Goal: Task Accomplishment & Management: Complete application form

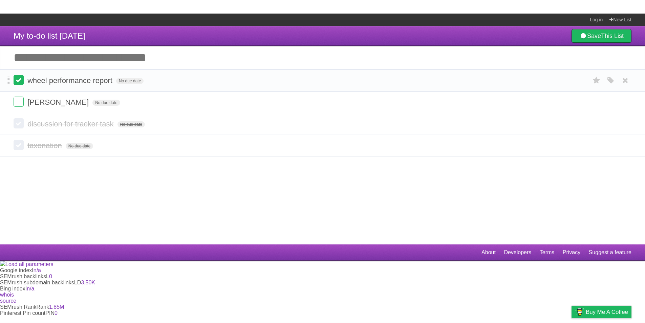
click at [16, 80] on label at bounding box center [19, 80] width 10 height 10
click at [20, 82] on label at bounding box center [19, 80] width 10 height 10
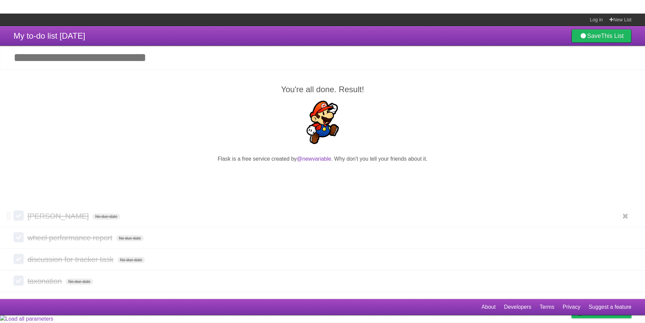
click at [18, 217] on label at bounding box center [19, 215] width 10 height 10
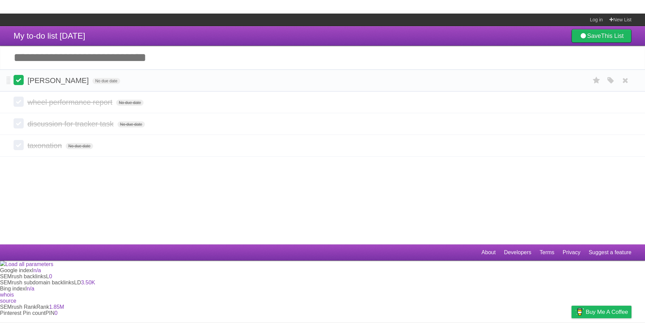
click at [17, 85] on label at bounding box center [19, 80] width 10 height 10
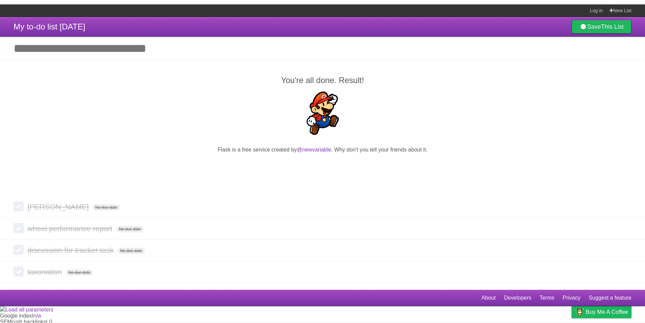
scroll to position [14, 0]
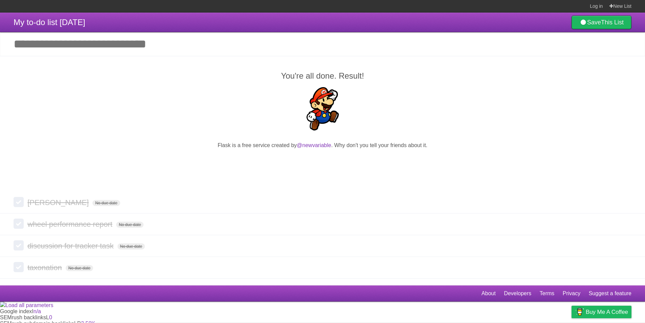
click at [537, 79] on h2 "You're all done. Result!" at bounding box center [323, 76] width 618 height 12
click at [617, 23] on b "This List" at bounding box center [612, 22] width 23 height 7
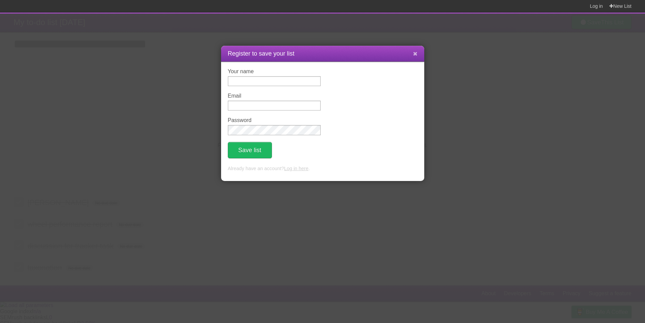
click at [414, 54] on icon at bounding box center [415, 54] width 4 height 6
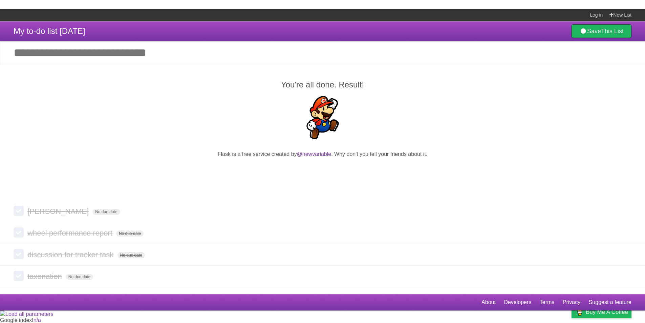
scroll to position [0, 0]
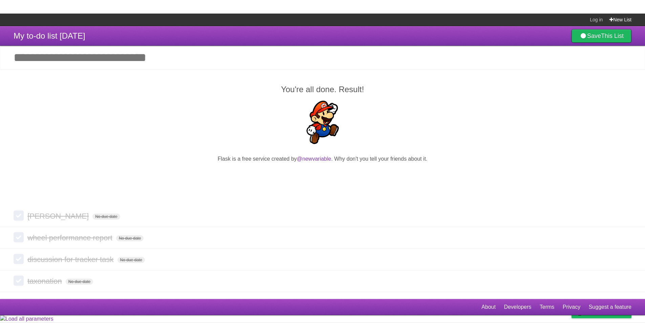
click at [619, 17] on link "New List" at bounding box center [620, 20] width 22 height 12
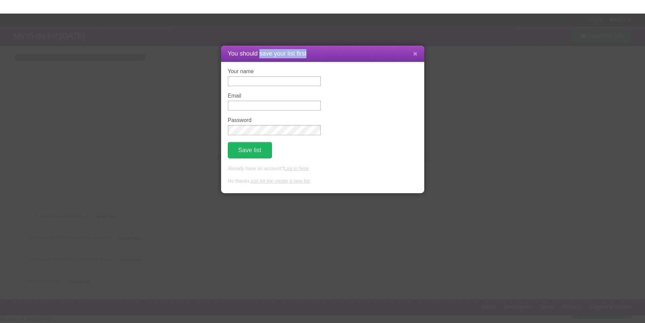
drag, startPoint x: 259, startPoint y: 54, endPoint x: 306, endPoint y: 52, distance: 47.4
click at [306, 52] on h1 "You should save your list first" at bounding box center [323, 53] width 190 height 9
click at [334, 55] on h1 "You should save your list first" at bounding box center [323, 53] width 190 height 9
click at [296, 169] on link "Log in here" at bounding box center [296, 167] width 24 height 5
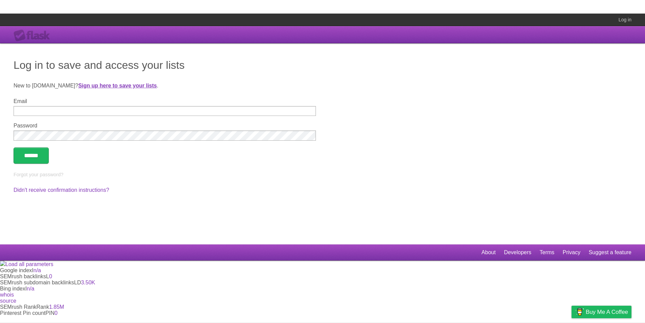
click at [87, 84] on strong "Sign up here to save your lists" at bounding box center [117, 86] width 79 height 6
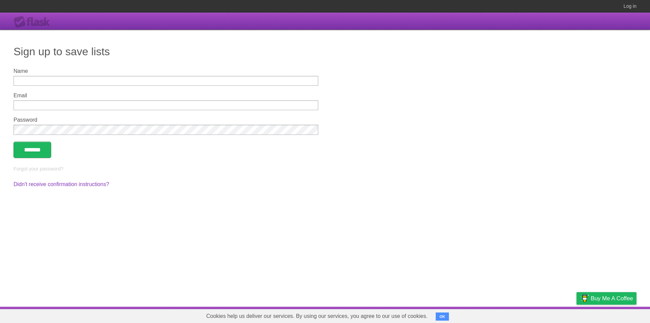
click at [445, 315] on button "OK" at bounding box center [442, 316] width 13 height 8
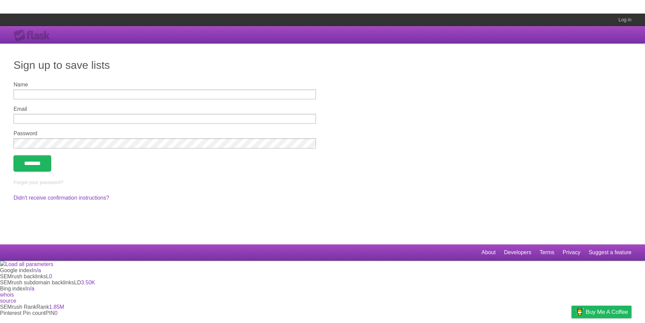
click at [415, 149] on form "Name Email Password *******" at bounding box center [323, 127] width 618 height 90
